Goal: Find specific page/section: Find specific page/section

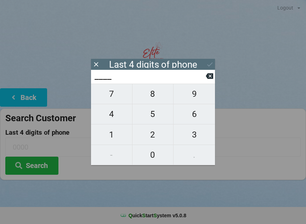
click at [153, 153] on span "0" at bounding box center [153, 155] width 41 height 15
type input "0___"
click at [155, 135] on span "2" at bounding box center [153, 134] width 41 height 15
type input "02__"
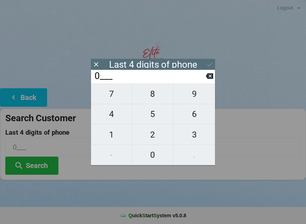
type input "02__"
click at [197, 134] on span "3" at bounding box center [194, 134] width 41 height 15
type input "023_"
click at [151, 115] on span "5" at bounding box center [153, 114] width 41 height 15
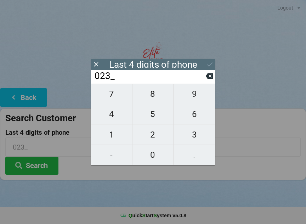
type input "0235"
click at [33, 161] on button "Search" at bounding box center [31, 166] width 53 height 18
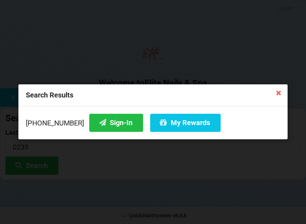
click at [97, 122] on button "Sign-In" at bounding box center [116, 123] width 54 height 18
